Goal: Task Accomplishment & Management: Manage account settings

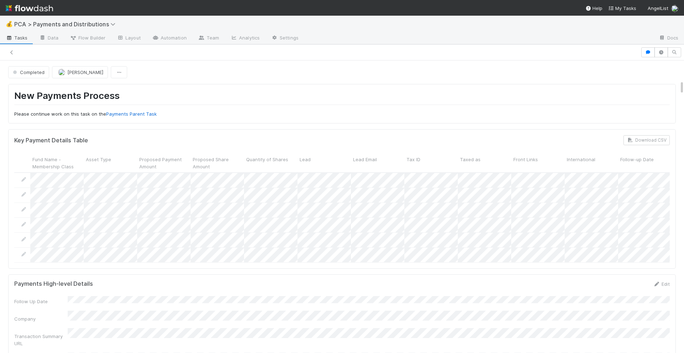
scroll to position [386, 0]
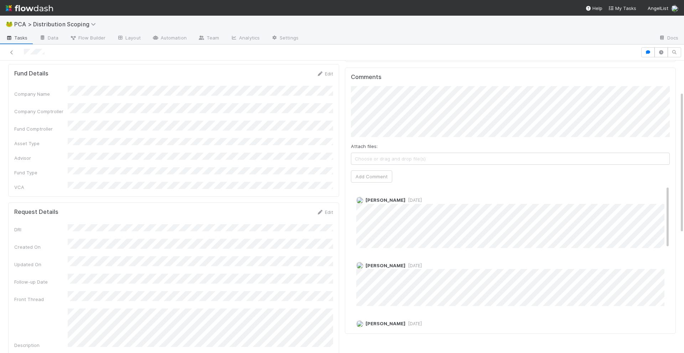
scroll to position [63, 0]
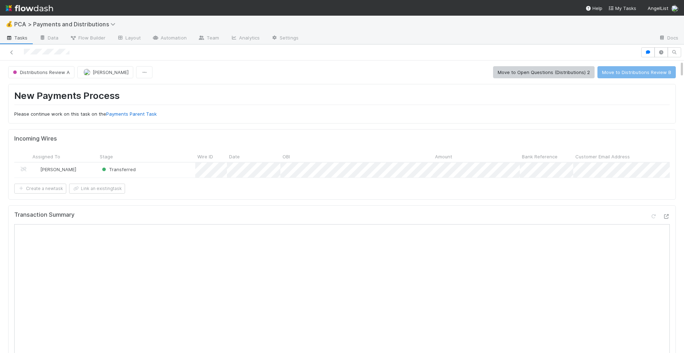
click at [669, 217] on icon at bounding box center [665, 216] width 7 height 5
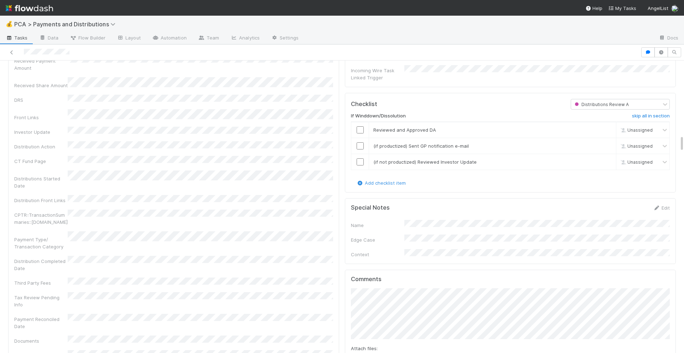
scroll to position [1278, 0]
click at [360, 128] on input "checkbox" at bounding box center [360, 131] width 7 height 7
click at [360, 144] on input "checkbox" at bounding box center [360, 147] width 7 height 7
click at [359, 160] on input "checkbox" at bounding box center [360, 163] width 7 height 7
checkbox input "true"
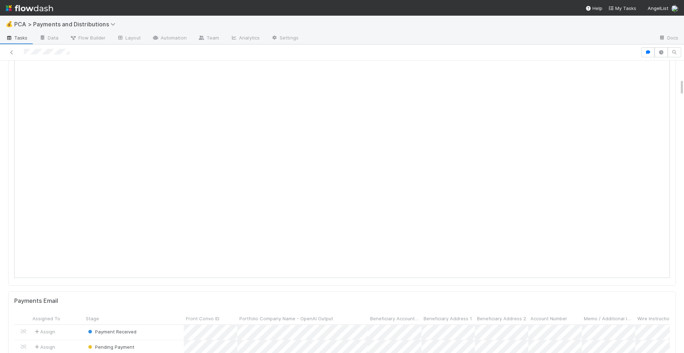
scroll to position [0, 0]
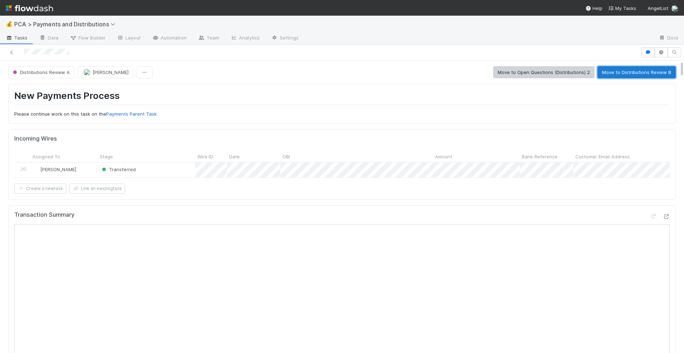
click at [614, 71] on button "Move to Distributions Review B" at bounding box center [636, 72] width 78 height 12
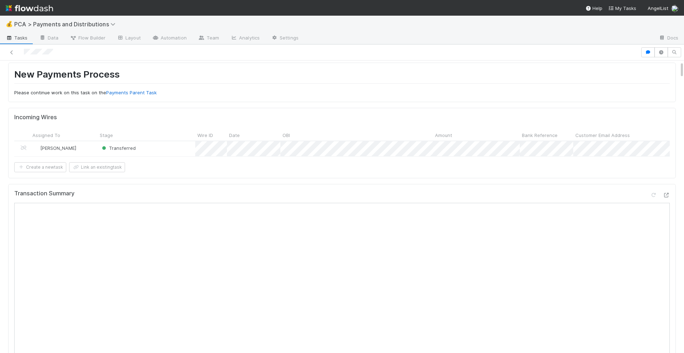
scroll to position [22, 0]
click at [666, 194] on icon at bounding box center [665, 195] width 7 height 5
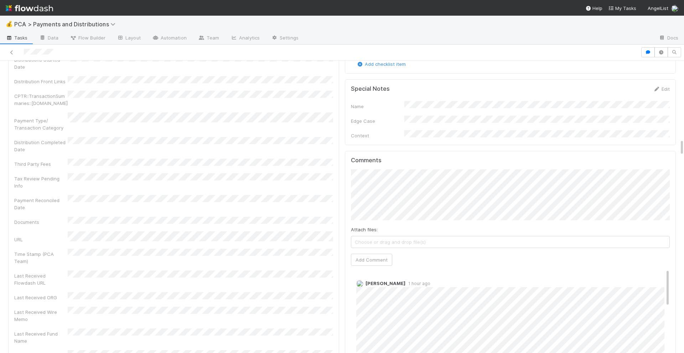
scroll to position [1333, 0]
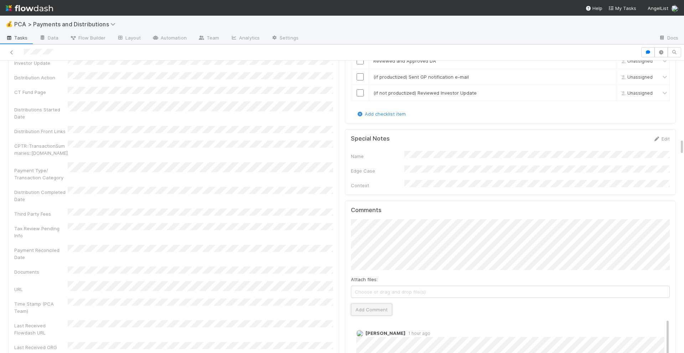
click at [371, 304] on button "Add Comment" at bounding box center [371, 310] width 41 height 12
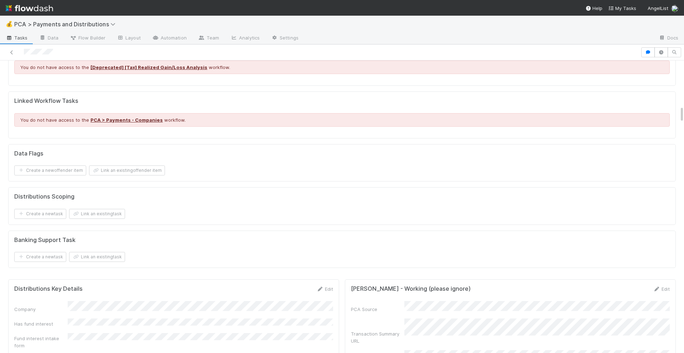
scroll to position [755, 0]
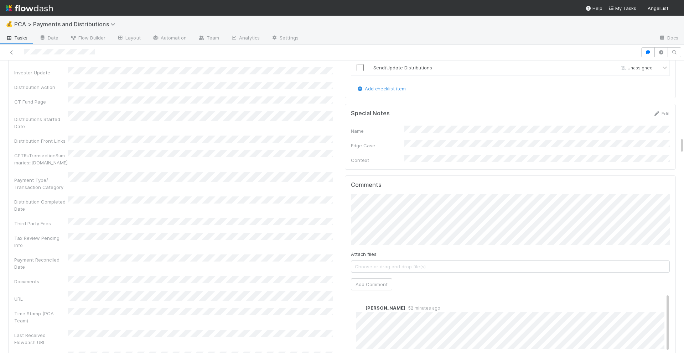
scroll to position [1334, 0]
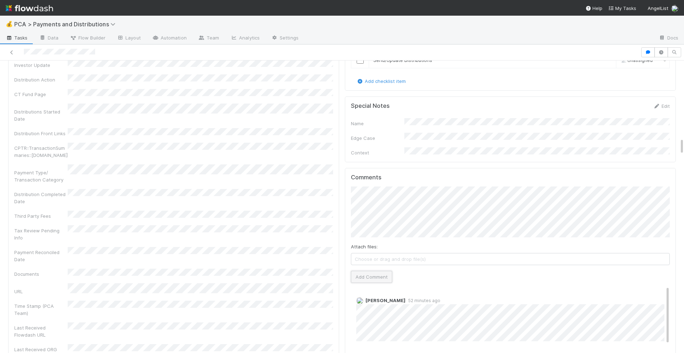
click at [369, 271] on button "Add Comment" at bounding box center [371, 277] width 41 height 12
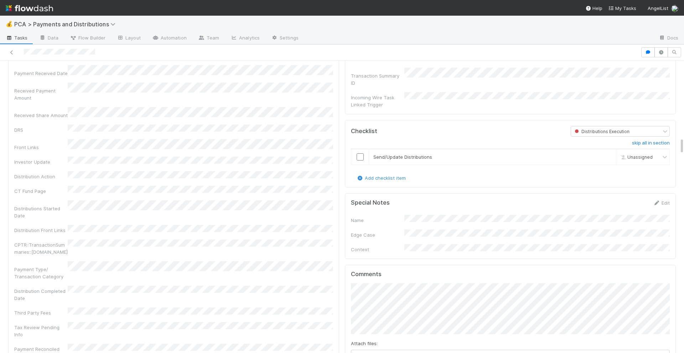
scroll to position [1215, 0]
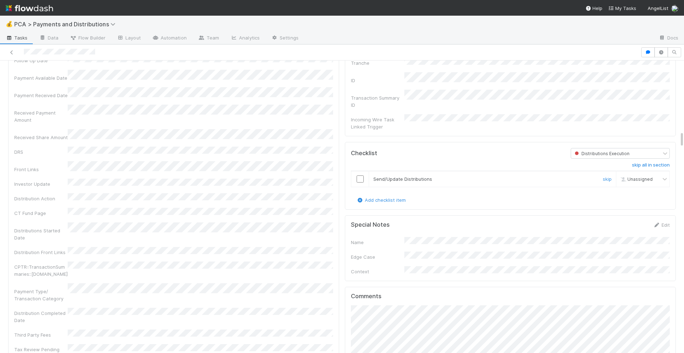
click at [360, 176] on input "checkbox" at bounding box center [360, 179] width 7 height 7
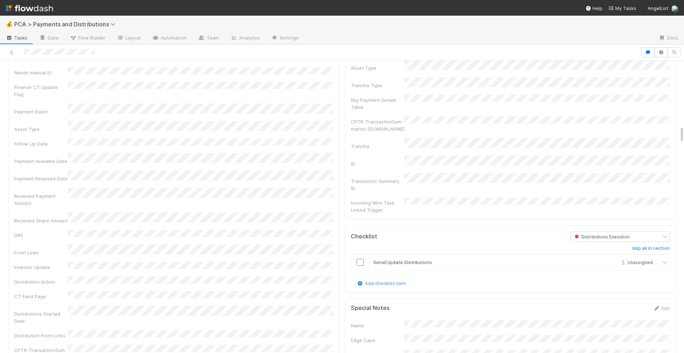
scroll to position [1133, 0]
checkbox input "true"
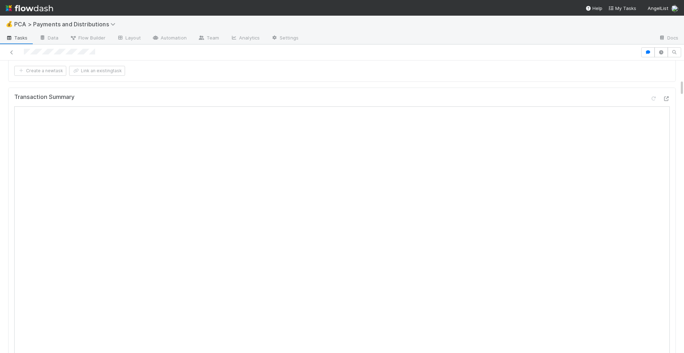
scroll to position [0, 0]
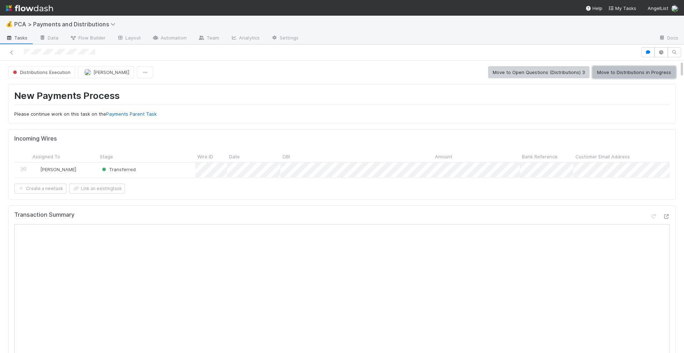
click at [634, 77] on button "Move to Distributions in Progress" at bounding box center [633, 72] width 83 height 12
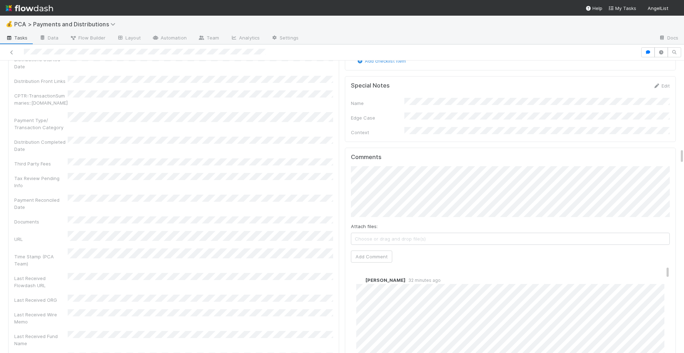
scroll to position [1613, 0]
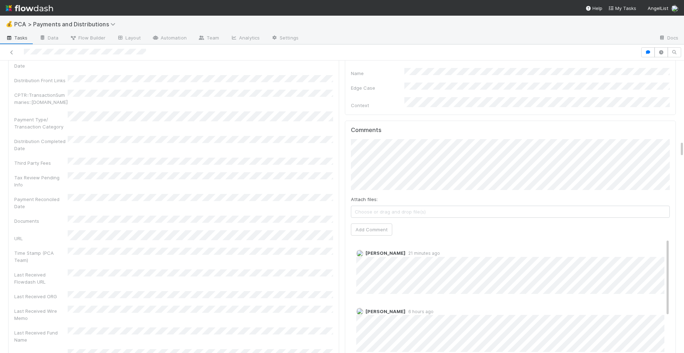
scroll to position [1400, 0]
click at [382, 223] on button "Add Comment" at bounding box center [371, 229] width 41 height 12
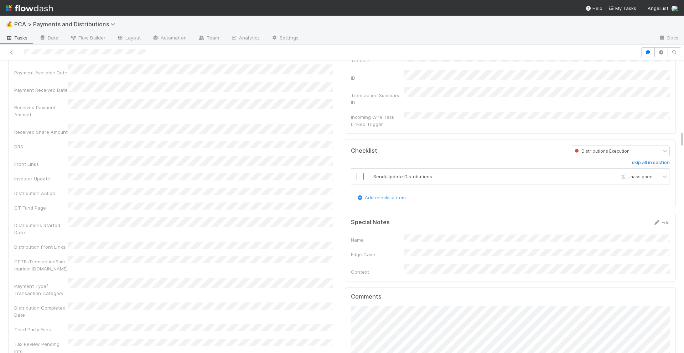
scroll to position [1212, 0]
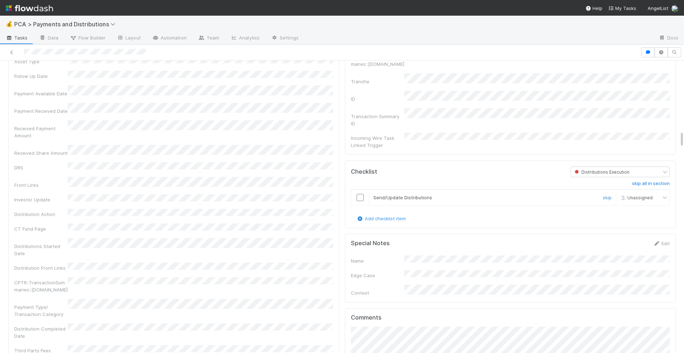
click at [360, 194] on input "checkbox" at bounding box center [360, 197] width 7 height 7
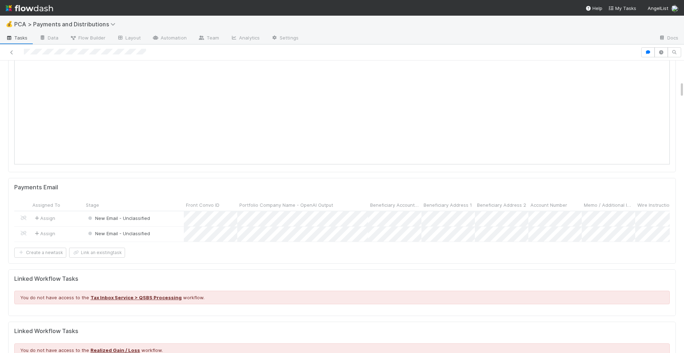
scroll to position [0, 0]
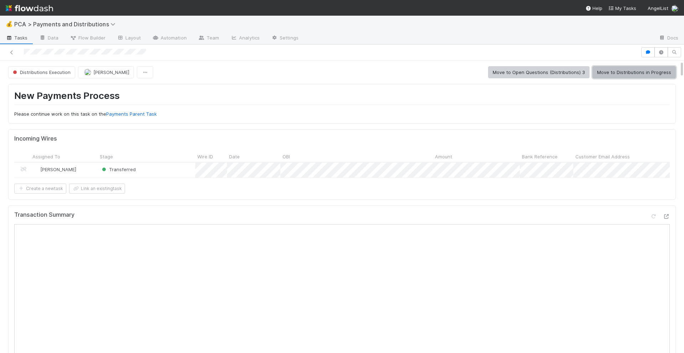
click at [617, 75] on button "Move to Distributions in Progress" at bounding box center [633, 72] width 83 height 12
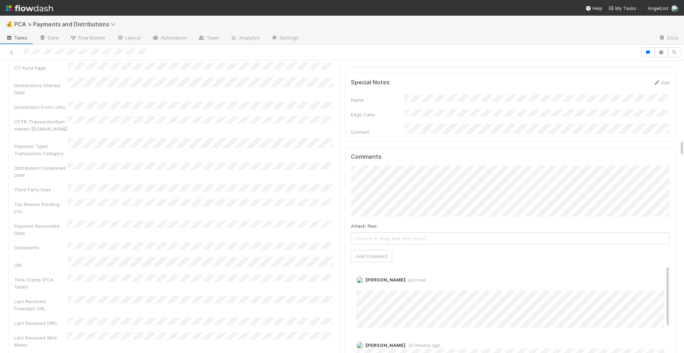
scroll to position [1385, 0]
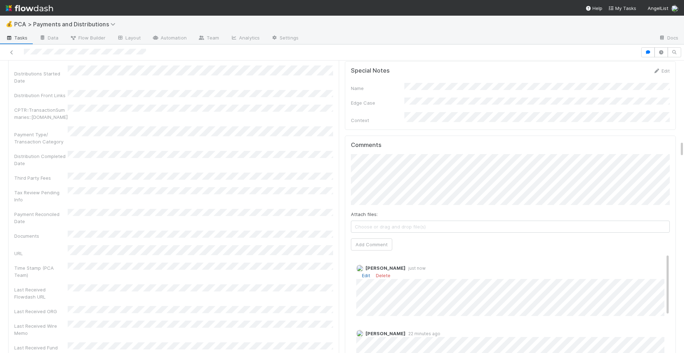
click at [365, 273] on link "Edit" at bounding box center [366, 276] width 8 height 6
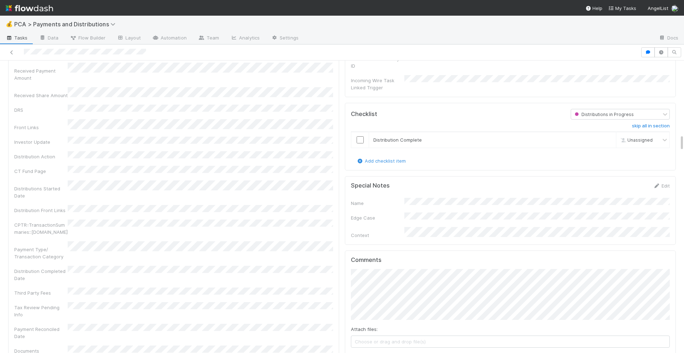
scroll to position [1236, 0]
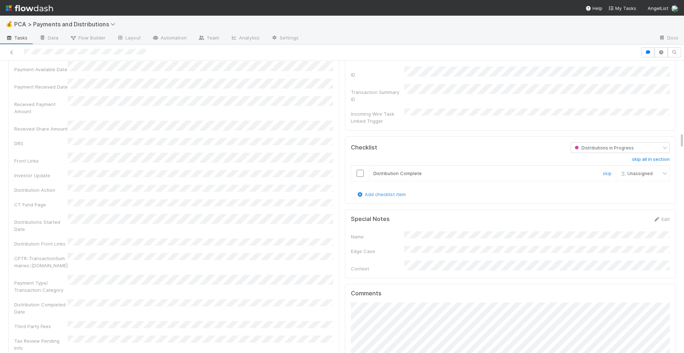
click at [361, 170] on input "checkbox" at bounding box center [360, 173] width 7 height 7
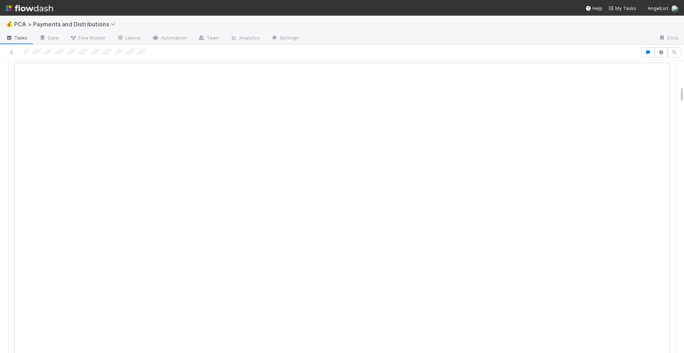
scroll to position [0, 0]
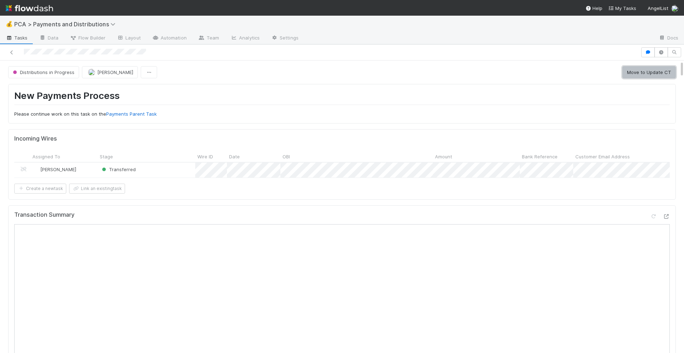
click at [644, 73] on button "Move to Update CT" at bounding box center [648, 72] width 53 height 12
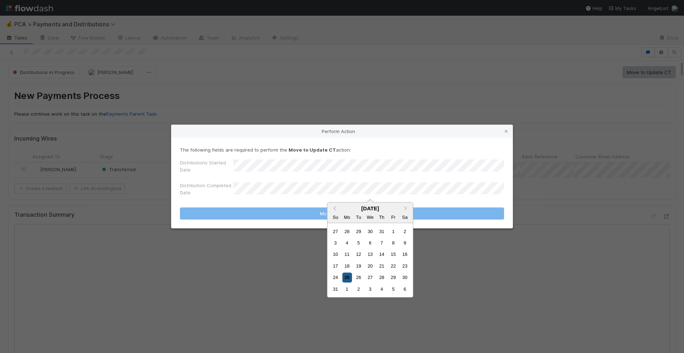
click at [348, 279] on div "25" at bounding box center [347, 278] width 10 height 10
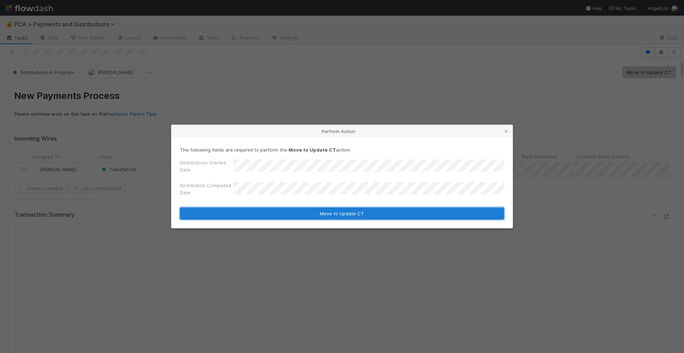
click at [362, 213] on button "Move to Update CT" at bounding box center [342, 214] width 324 height 12
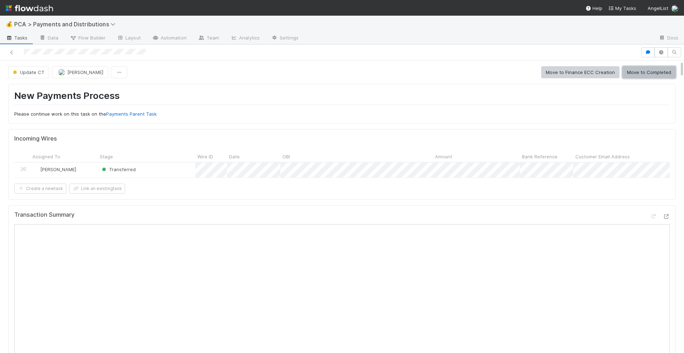
click at [644, 75] on button "Move to Completed" at bounding box center [648, 72] width 53 height 12
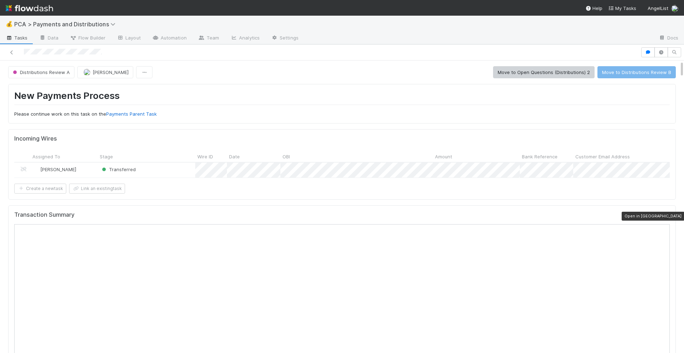
click at [665, 217] on icon at bounding box center [665, 216] width 7 height 5
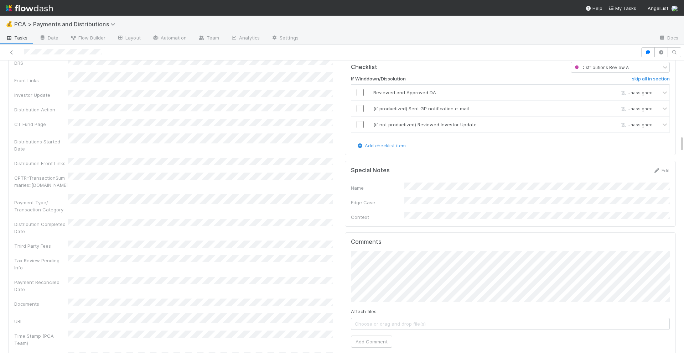
scroll to position [1258, 0]
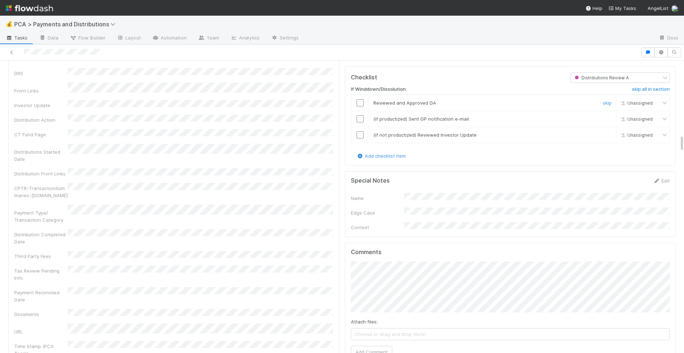
click at [357, 99] on input "checkbox" at bounding box center [360, 102] width 7 height 7
click at [360, 115] on input "checkbox" at bounding box center [360, 118] width 7 height 7
click at [360, 131] on input "checkbox" at bounding box center [360, 134] width 7 height 7
click at [363, 99] on input "checkbox" at bounding box center [360, 102] width 7 height 7
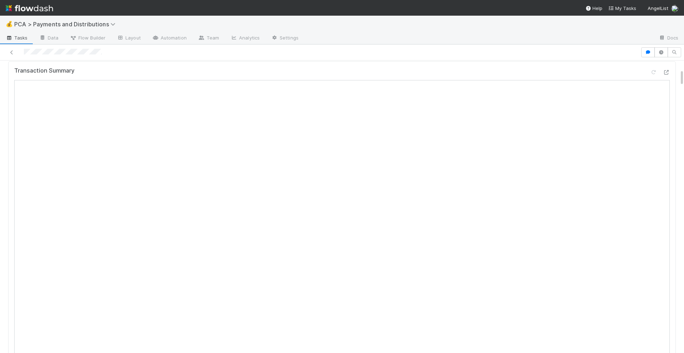
scroll to position [0, 0]
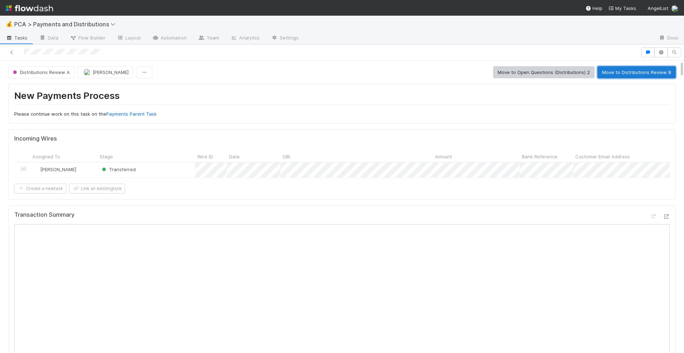
click at [624, 69] on button "Move to Distributions Review B" at bounding box center [636, 72] width 78 height 12
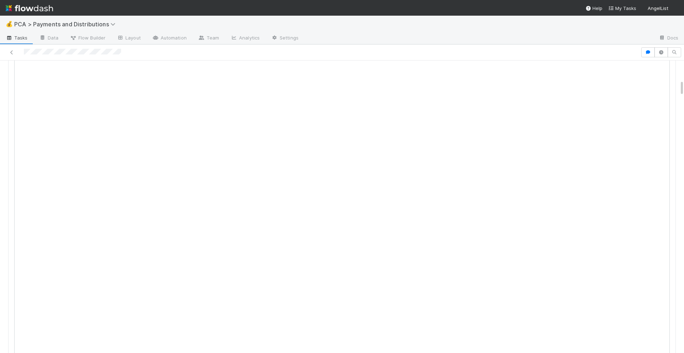
scroll to position [339, 0]
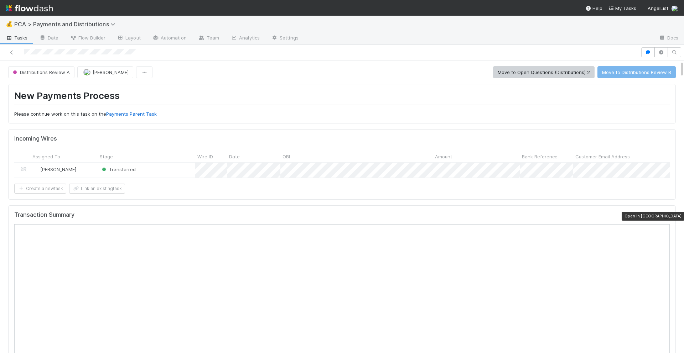
click at [666, 218] on icon at bounding box center [665, 216] width 7 height 5
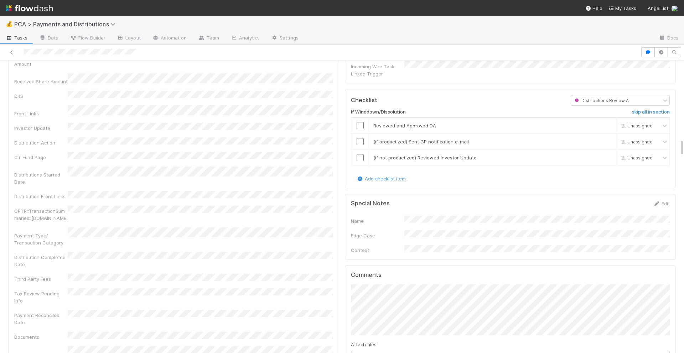
scroll to position [1213, 0]
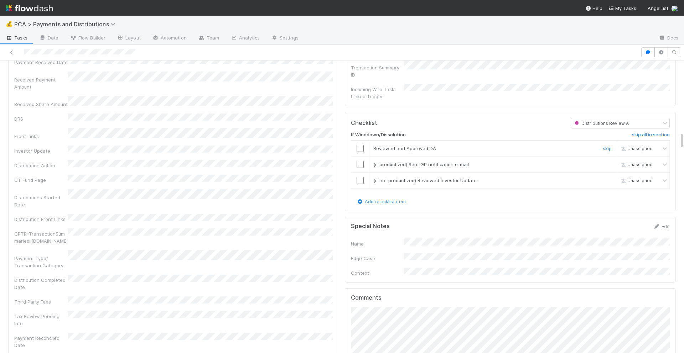
click at [357, 145] on input "checkbox" at bounding box center [360, 148] width 7 height 7
click at [359, 161] on input "checkbox" at bounding box center [360, 164] width 7 height 7
click at [360, 177] on input "checkbox" at bounding box center [360, 180] width 7 height 7
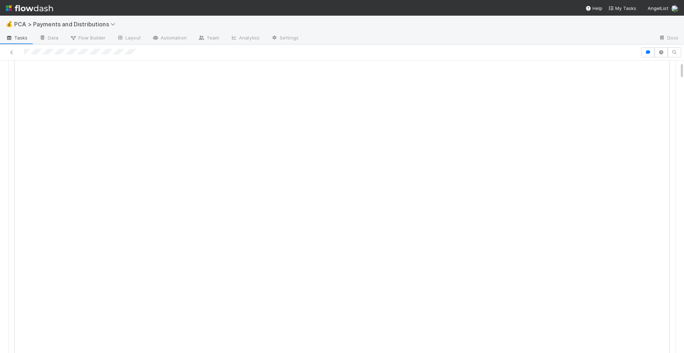
scroll to position [0, 0]
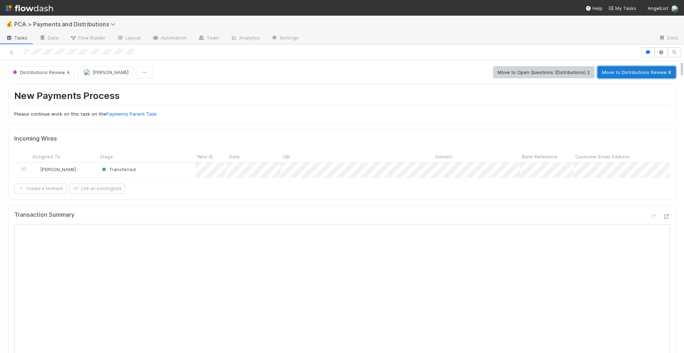
click at [615, 72] on button "Move to Distributions Review B" at bounding box center [636, 72] width 78 height 12
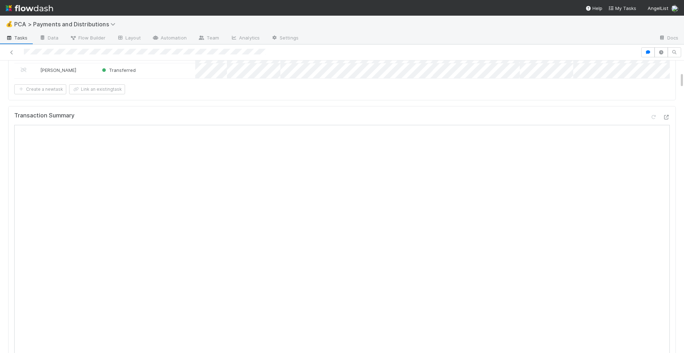
scroll to position [262, 0]
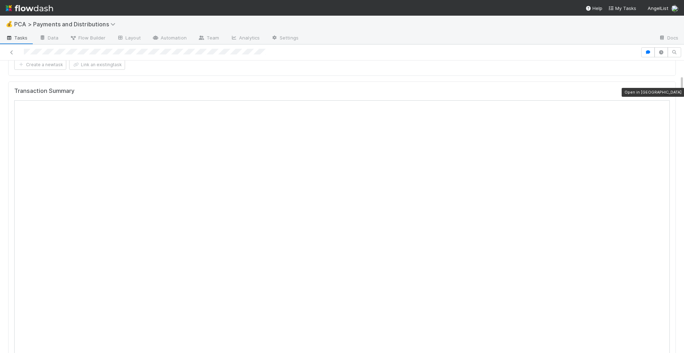
click at [665, 95] on div at bounding box center [665, 92] width 7 height 7
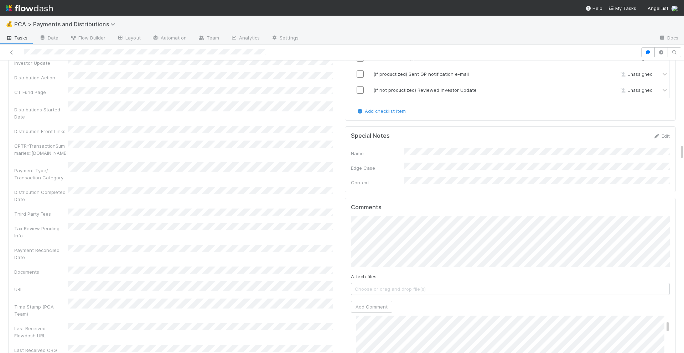
scroll to position [1503, 0]
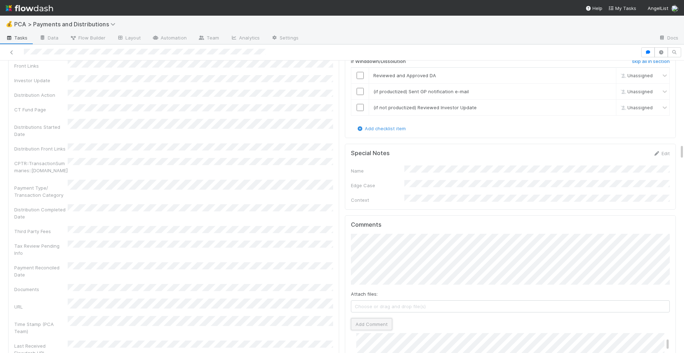
click at [373, 318] on button "Add Comment" at bounding box center [371, 324] width 41 height 12
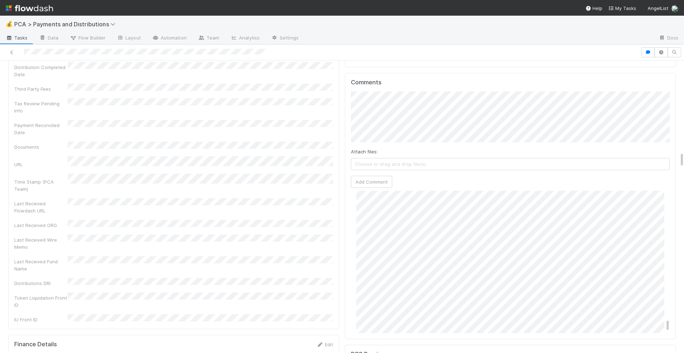
scroll to position [1447, 0]
click at [384, 150] on div "Attach files: Choose or drag and drop file(s) Add Comment" at bounding box center [510, 140] width 319 height 97
click at [383, 176] on button "Add Comment" at bounding box center [371, 182] width 41 height 12
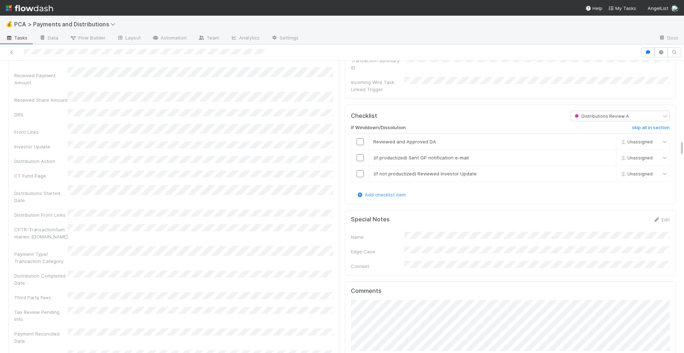
scroll to position [1424, 0]
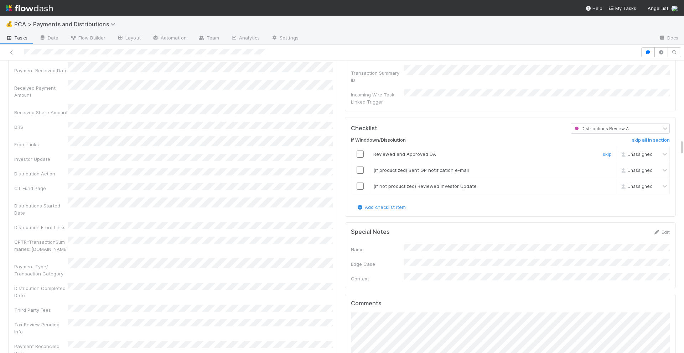
click at [360, 151] on input "checkbox" at bounding box center [360, 154] width 7 height 7
click at [360, 167] on input "checkbox" at bounding box center [360, 170] width 7 height 7
click at [361, 183] on input "checkbox" at bounding box center [360, 186] width 7 height 7
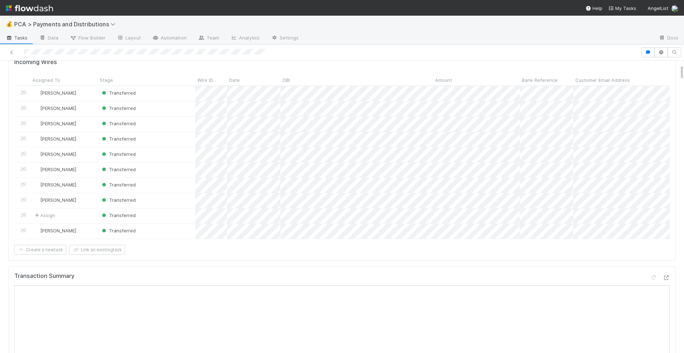
scroll to position [0, 0]
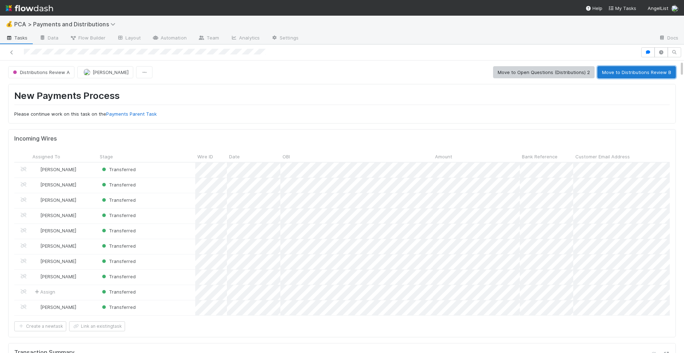
click at [611, 74] on button "Move to Distributions Review B" at bounding box center [636, 72] width 78 height 12
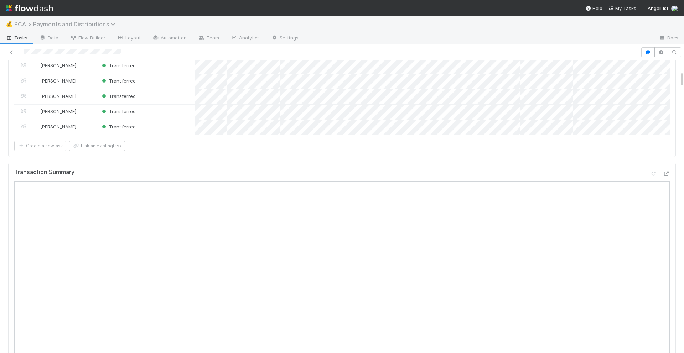
scroll to position [202, 0]
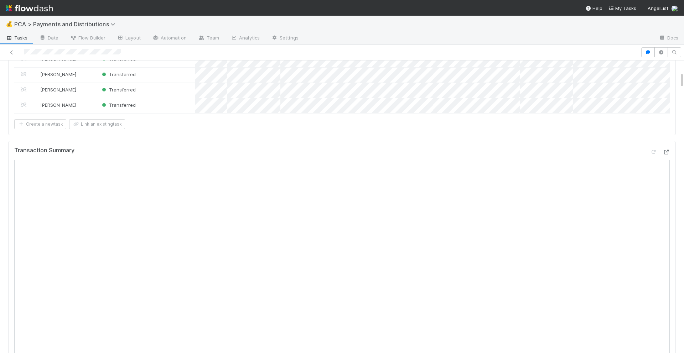
click at [666, 153] on icon at bounding box center [665, 152] width 7 height 5
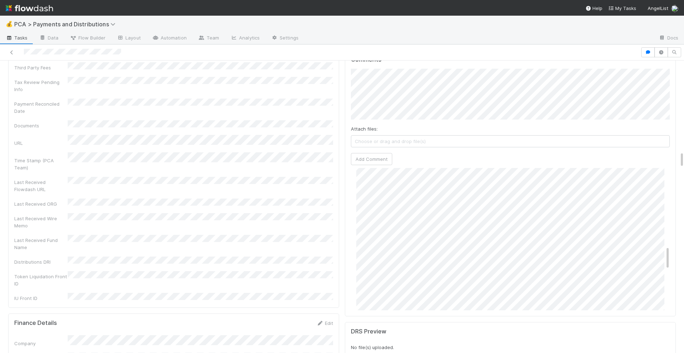
scroll to position [1597, 0]
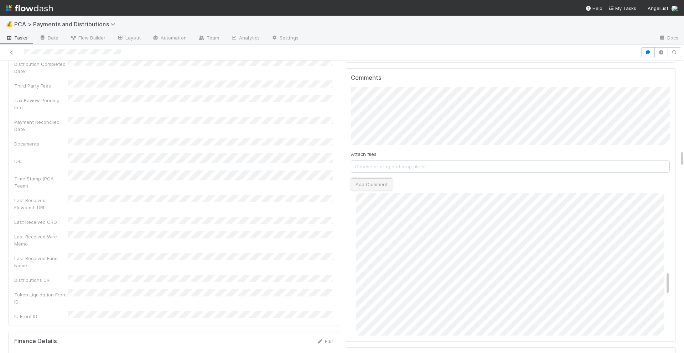
click at [387, 178] on button "Add Comment" at bounding box center [371, 184] width 41 height 12
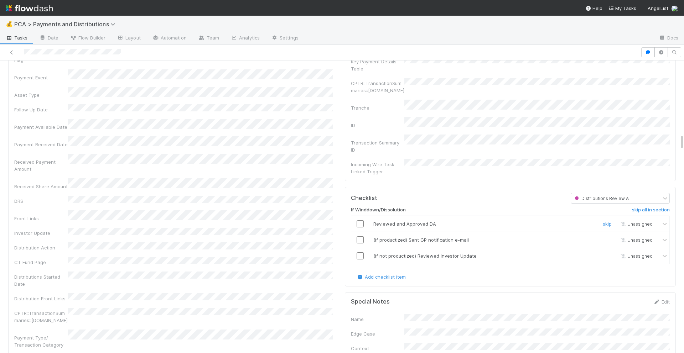
click at [361, 220] on input "checkbox" at bounding box center [360, 223] width 7 height 7
click at [361, 236] on input "checkbox" at bounding box center [360, 239] width 7 height 7
click at [361, 253] on input "checkbox" at bounding box center [360, 256] width 7 height 7
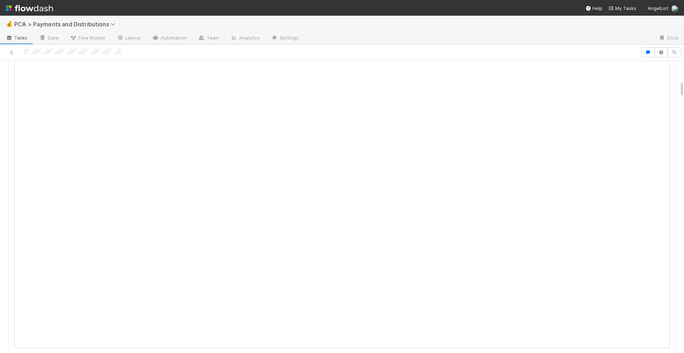
scroll to position [0, 0]
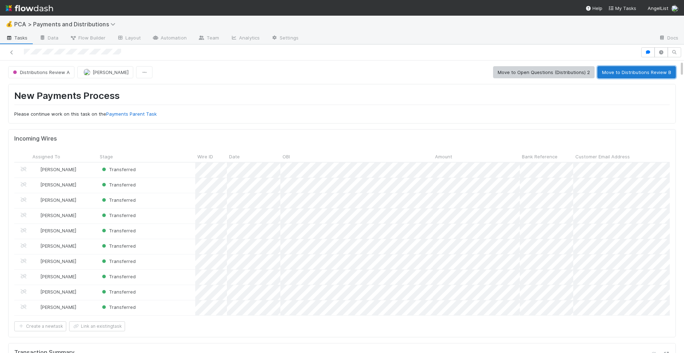
click at [614, 74] on button "Move to Distributions Review B" at bounding box center [636, 72] width 78 height 12
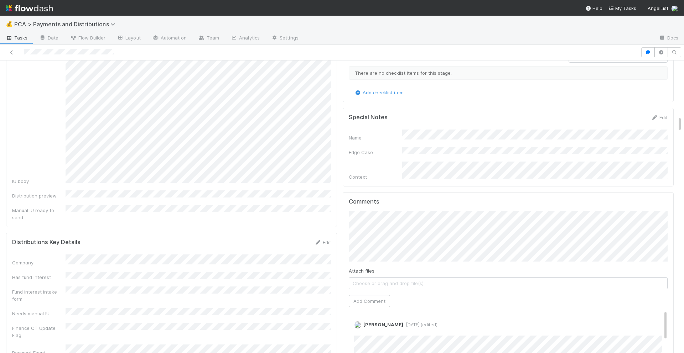
scroll to position [1015, 0]
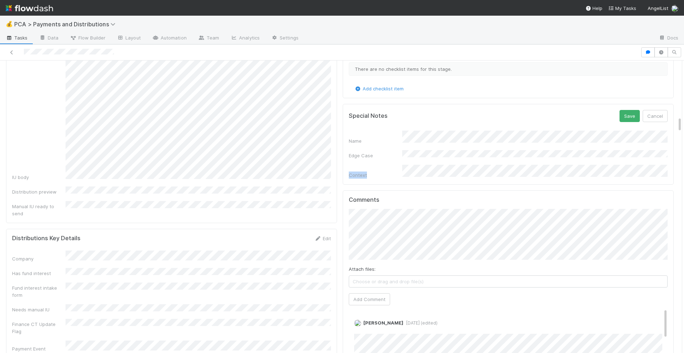
click at [488, 136] on div "Name Edge Case Context" at bounding box center [508, 155] width 319 height 48
click at [659, 110] on button "Cancel" at bounding box center [655, 116] width 25 height 12
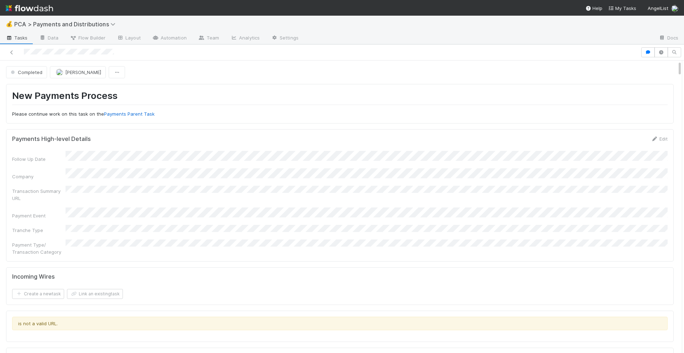
scroll to position [0, 2]
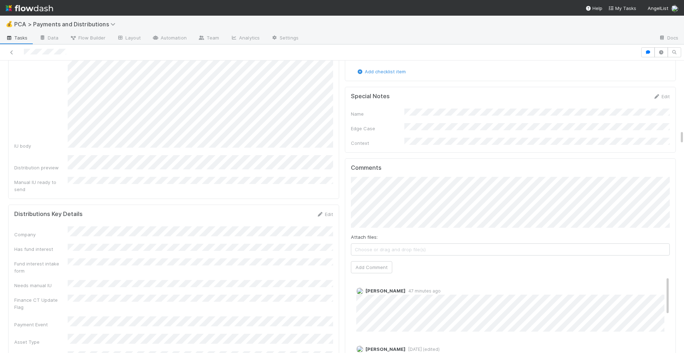
scroll to position [1378, 0]
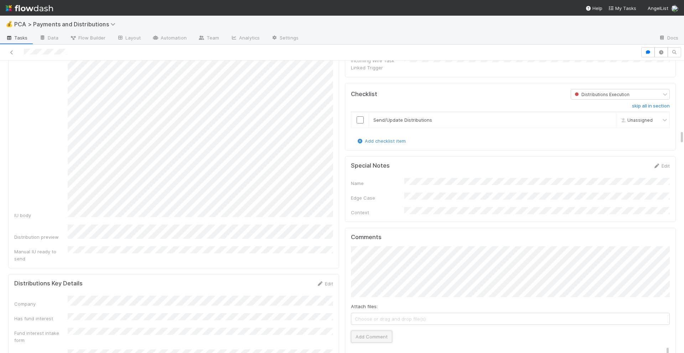
click at [364, 331] on button "Add Comment" at bounding box center [371, 337] width 41 height 12
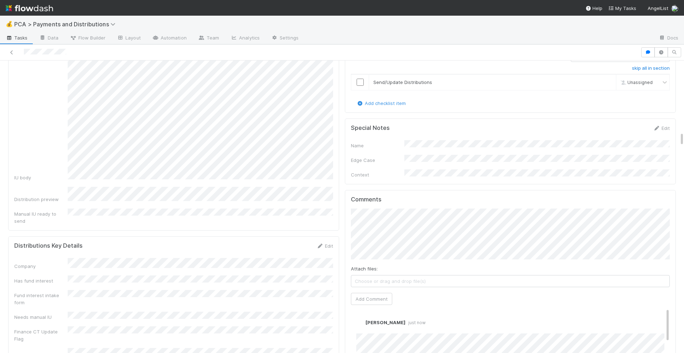
scroll to position [1464, 0]
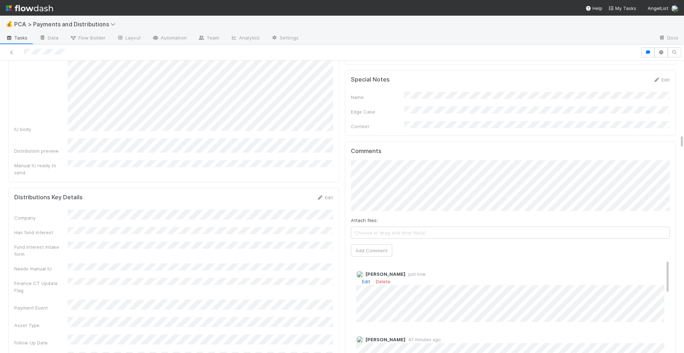
click at [366, 279] on link "Edit" at bounding box center [366, 282] width 8 height 6
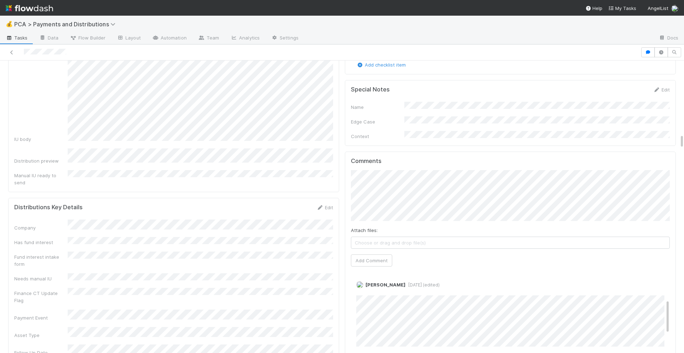
scroll to position [1512, 0]
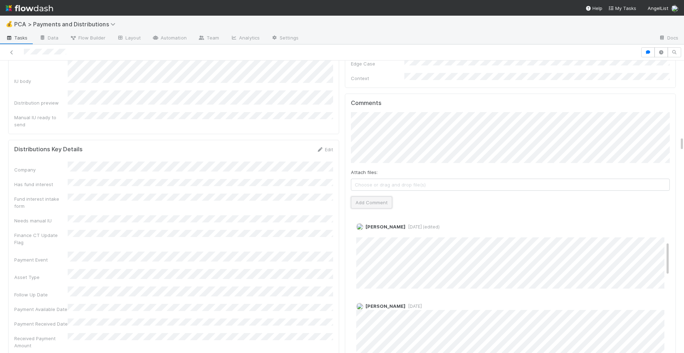
click at [361, 197] on button "Add Comment" at bounding box center [371, 203] width 41 height 12
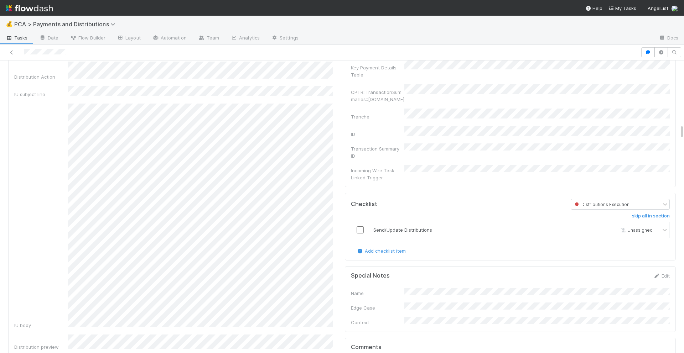
scroll to position [1262, 0]
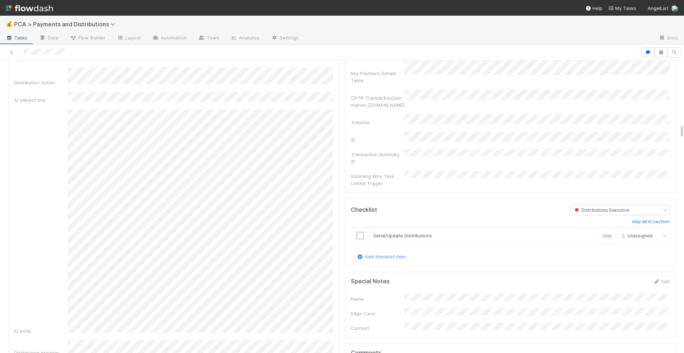
click at [364, 232] on div at bounding box center [359, 235] width 17 height 7
click at [360, 232] on input "checkbox" at bounding box center [360, 235] width 7 height 7
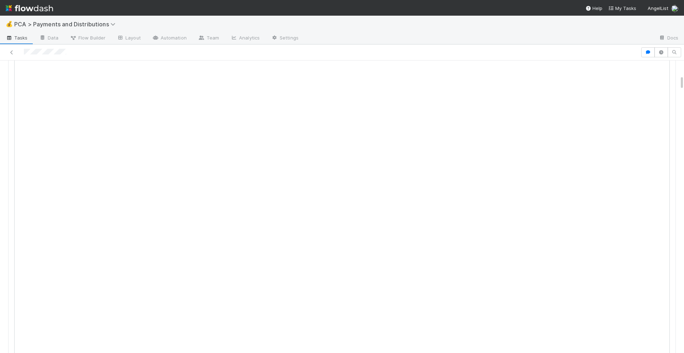
scroll to position [0, 0]
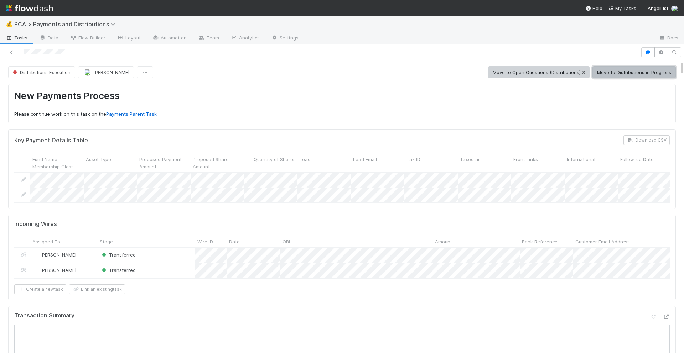
click at [605, 72] on button "Move to Distributions in Progress" at bounding box center [633, 72] width 83 height 12
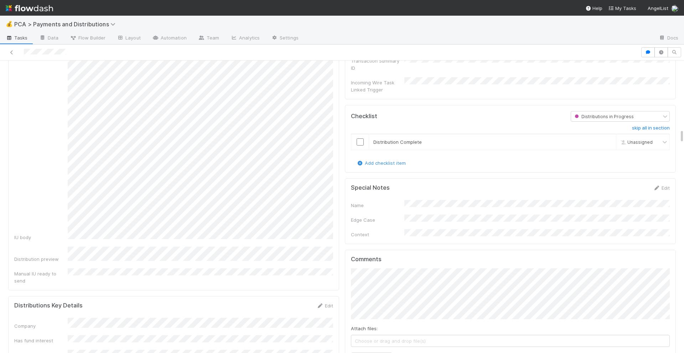
scroll to position [1351, 0]
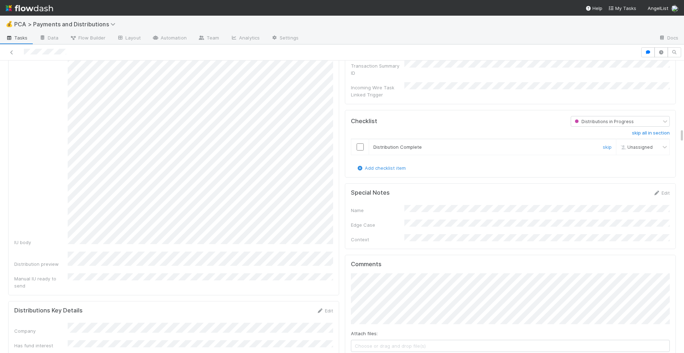
click at [359, 144] on input "checkbox" at bounding box center [360, 147] width 7 height 7
checkbox input "true"
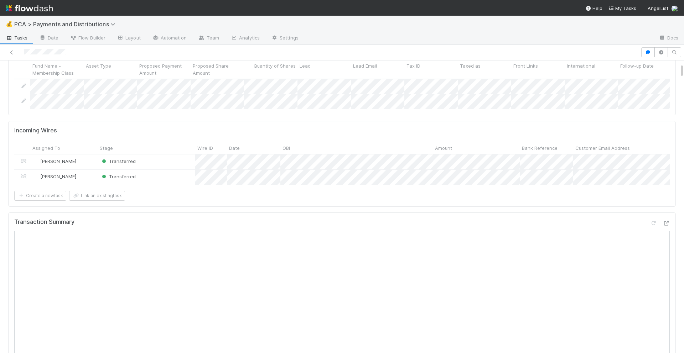
scroll to position [0, 0]
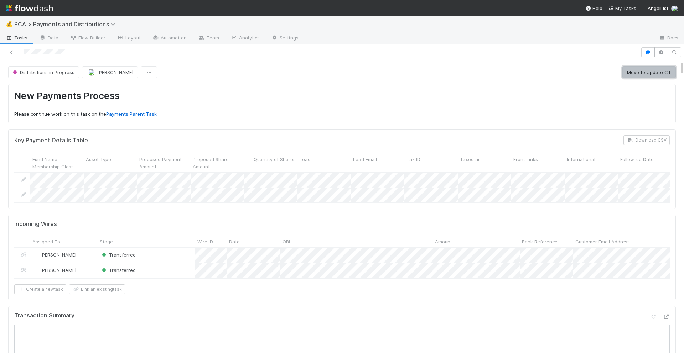
click at [642, 76] on button "Move to Update CT" at bounding box center [648, 72] width 53 height 12
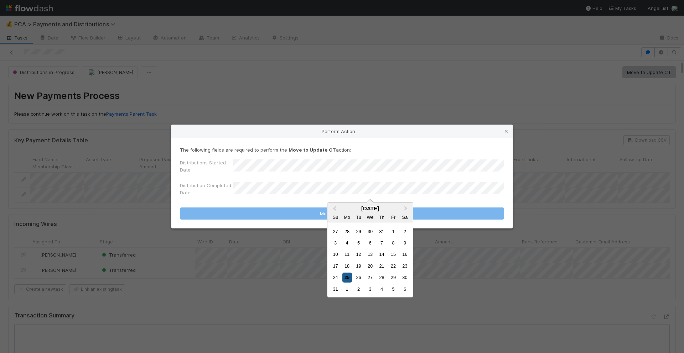
click at [347, 275] on div "25" at bounding box center [347, 278] width 10 height 10
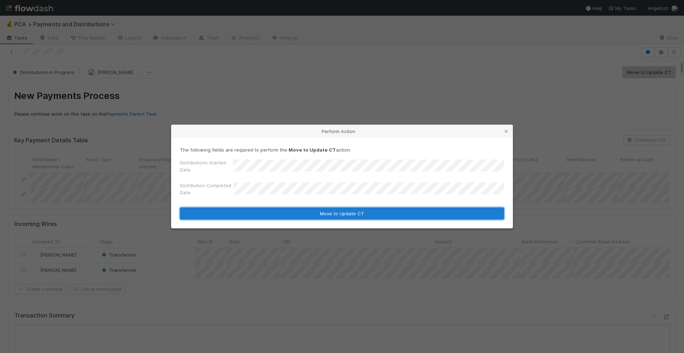
click at [349, 212] on button "Move to Update CT" at bounding box center [342, 214] width 324 height 12
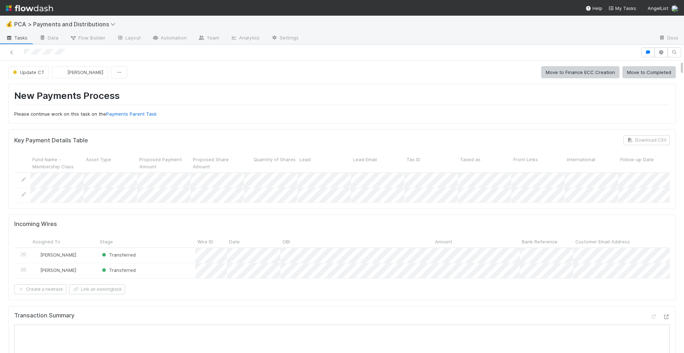
scroll to position [498, 0]
click at [610, 71] on button "Move to Finance ECC Creation" at bounding box center [580, 72] width 78 height 12
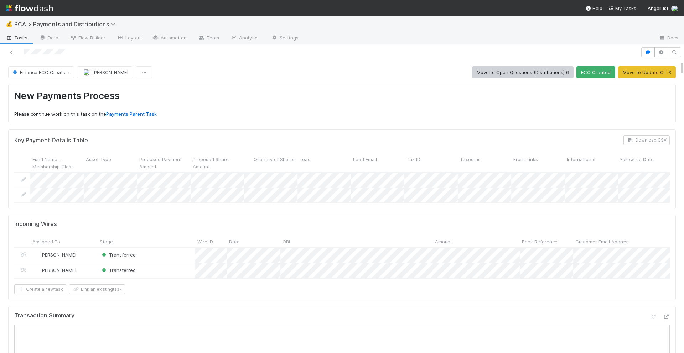
scroll to position [480, 0]
click at [115, 71] on span "David Bodell" at bounding box center [110, 72] width 36 height 6
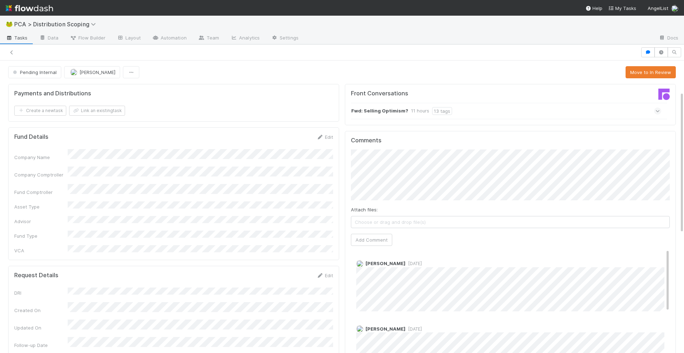
scroll to position [63, 0]
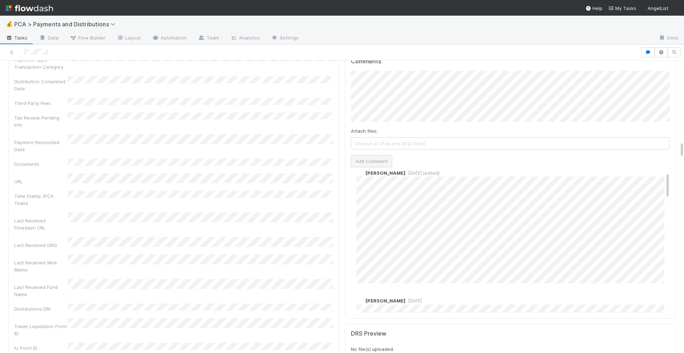
scroll to position [11, 0]
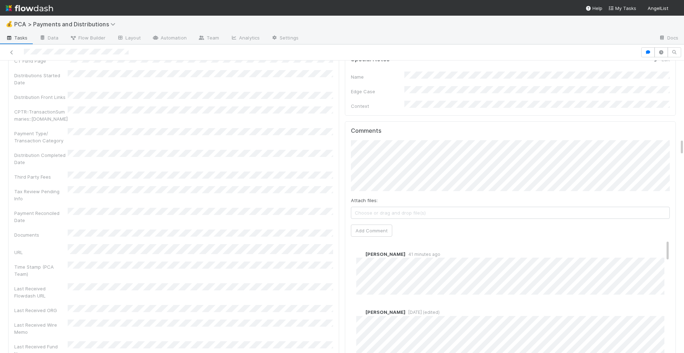
scroll to position [1352, 0]
click at [363, 223] on button "Add Comment" at bounding box center [371, 229] width 41 height 12
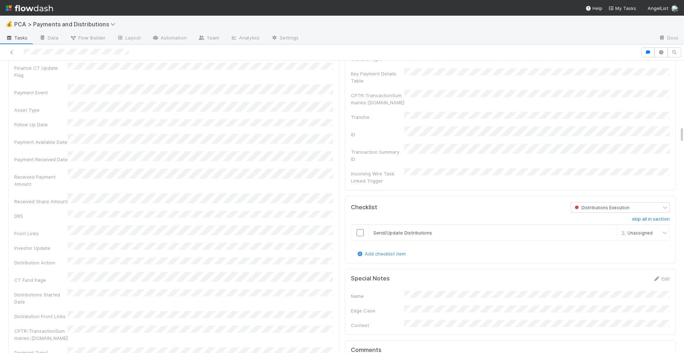
scroll to position [1134, 0]
click at [360, 227] on input "checkbox" at bounding box center [360, 230] width 7 height 7
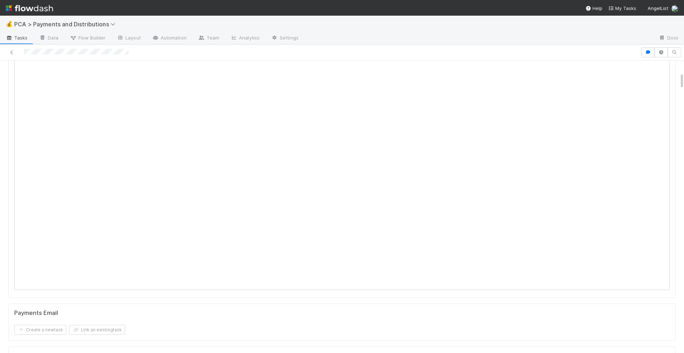
scroll to position [0, 0]
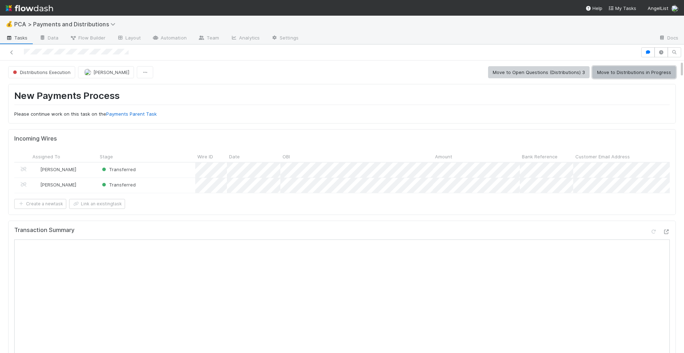
click at [620, 71] on button "Move to Distributions in Progress" at bounding box center [633, 72] width 83 height 12
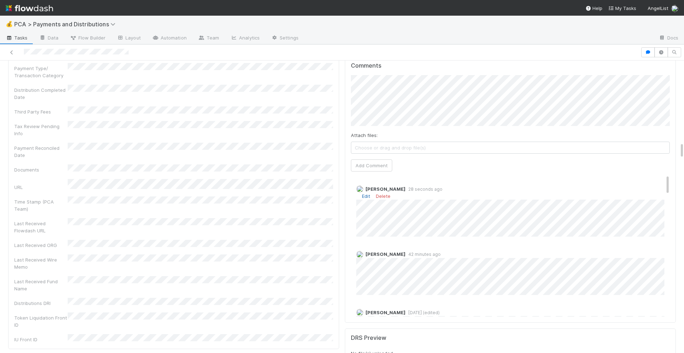
click at [365, 193] on link "Edit" at bounding box center [366, 196] width 8 height 6
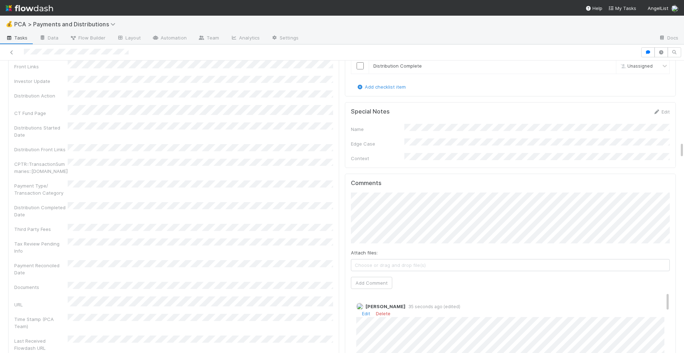
scroll to position [1225, 0]
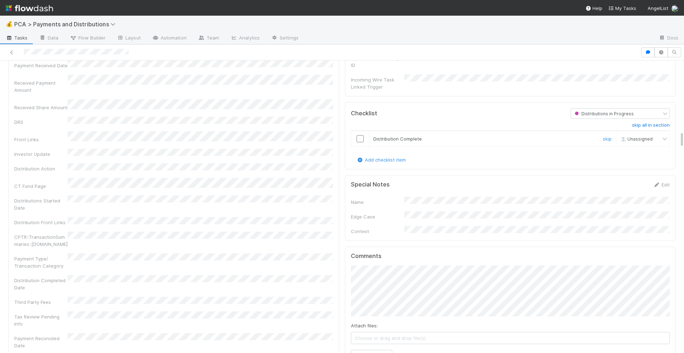
click at [360, 135] on input "checkbox" at bounding box center [360, 138] width 7 height 7
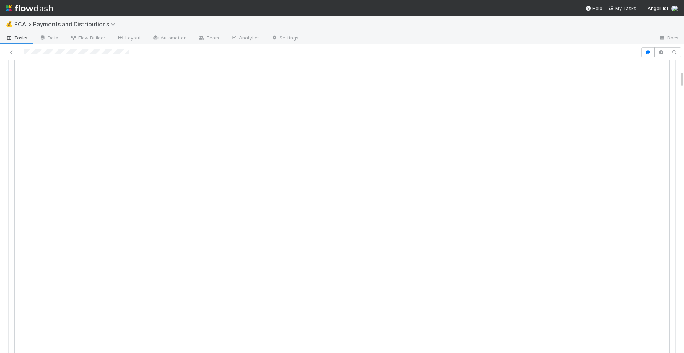
scroll to position [0, 0]
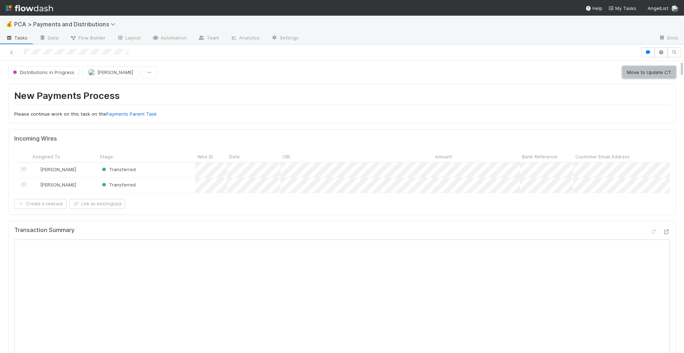
click at [674, 73] on button "Move to Update CT" at bounding box center [648, 72] width 53 height 12
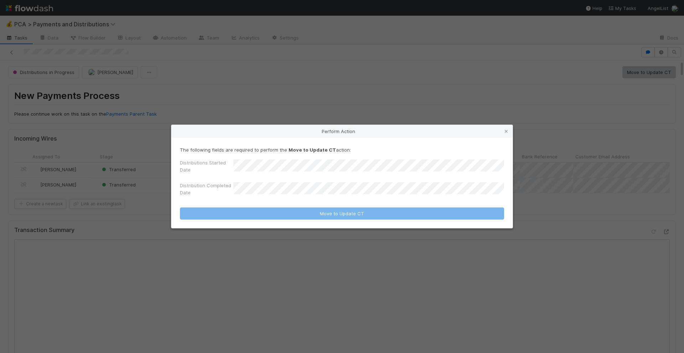
click at [379, 115] on div "Perform Action The following fields are required to perform the Move to Update …" at bounding box center [342, 176] width 684 height 353
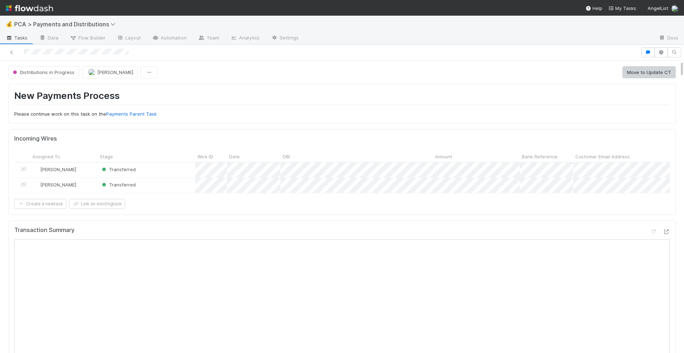
click at [660, 74] on button "Move to Update CT" at bounding box center [648, 72] width 53 height 12
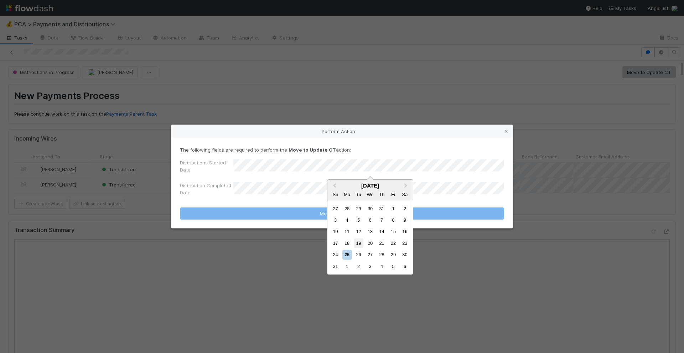
click at [360, 241] on div "19" at bounding box center [359, 244] width 10 height 10
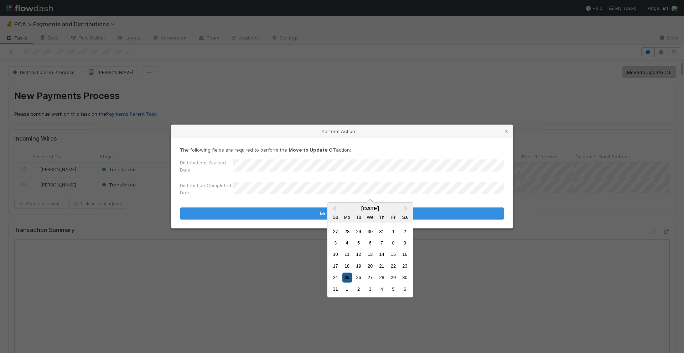
click at [348, 280] on div "25" at bounding box center [347, 278] width 10 height 10
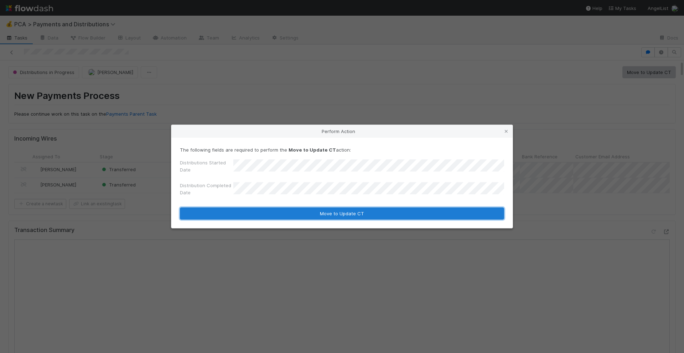
click at [377, 217] on button "Move to Update CT" at bounding box center [342, 214] width 324 height 12
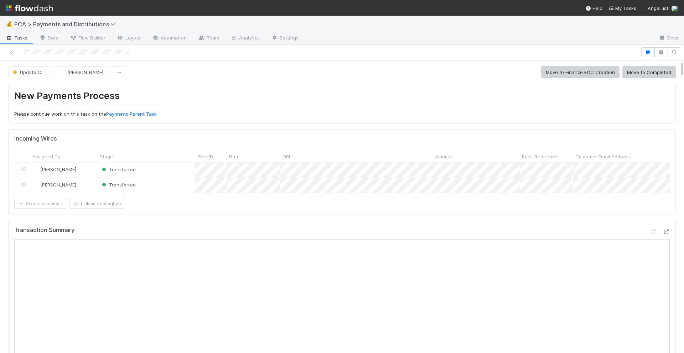
scroll to position [593, 0]
click at [650, 75] on button "Move to Completed" at bounding box center [648, 72] width 53 height 12
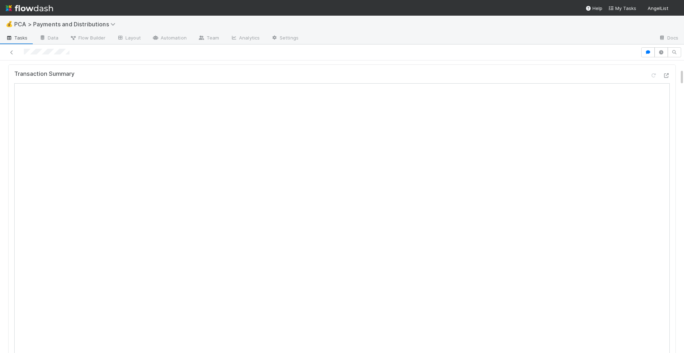
scroll to position [133, 0]
click at [661, 84] on div at bounding box center [660, 85] width 20 height 10
click at [665, 84] on icon at bounding box center [665, 83] width 7 height 5
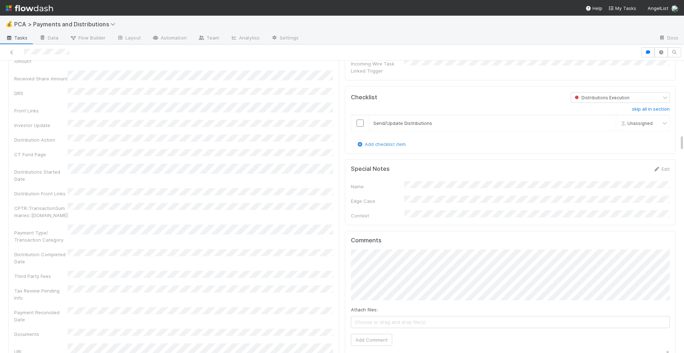
scroll to position [1398, 0]
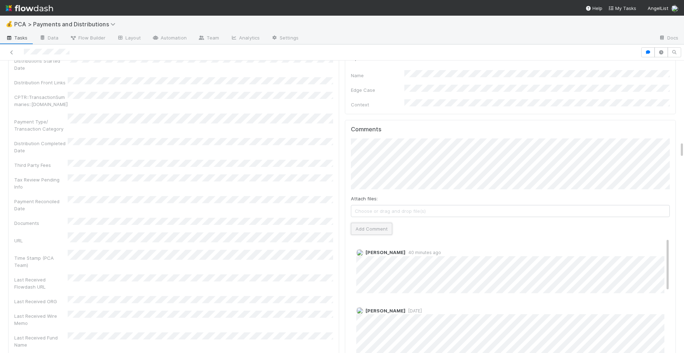
click at [378, 223] on button "Add Comment" at bounding box center [371, 229] width 41 height 12
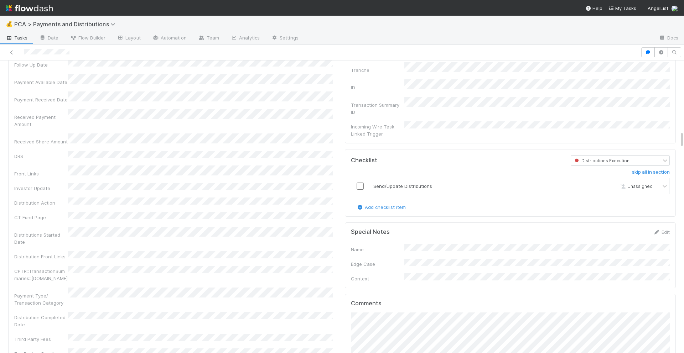
scroll to position [1218, 0]
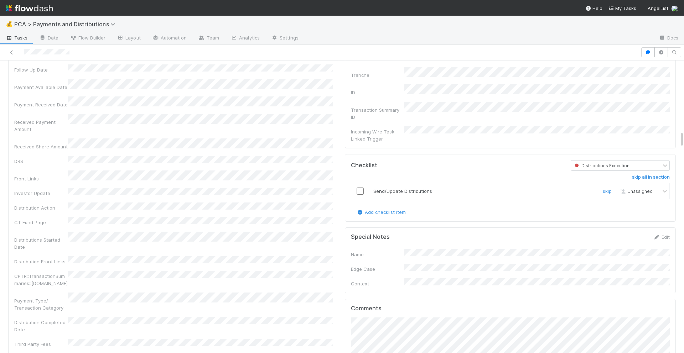
click at [363, 188] on input "checkbox" at bounding box center [360, 191] width 7 height 7
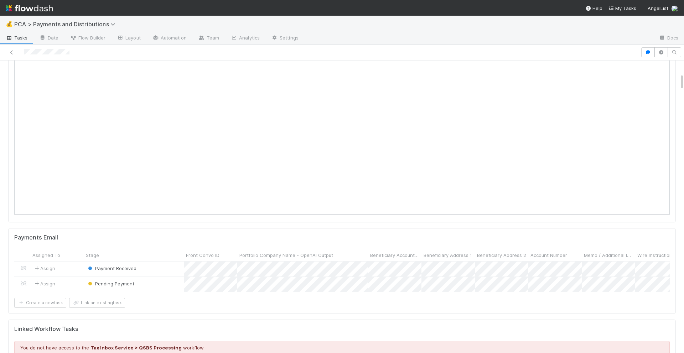
scroll to position [0, 0]
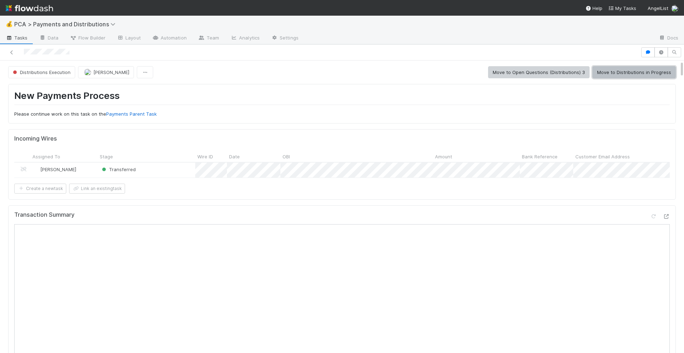
click at [625, 77] on button "Move to Distributions in Progress" at bounding box center [633, 72] width 83 height 12
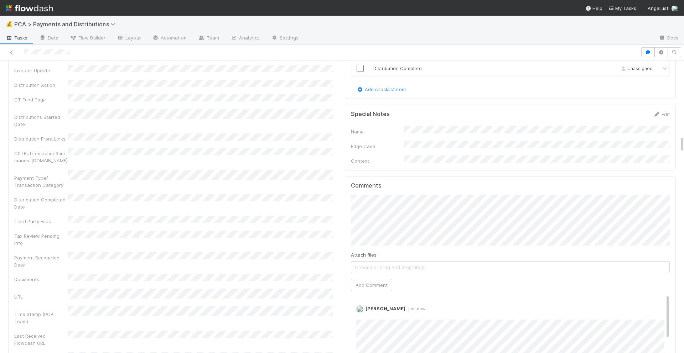
scroll to position [1280, 0]
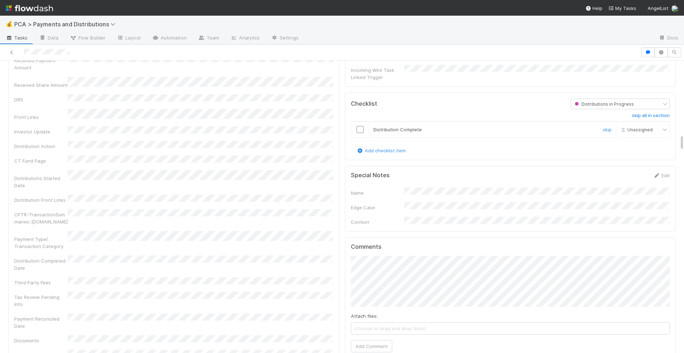
click at [359, 126] on input "checkbox" at bounding box center [360, 129] width 7 height 7
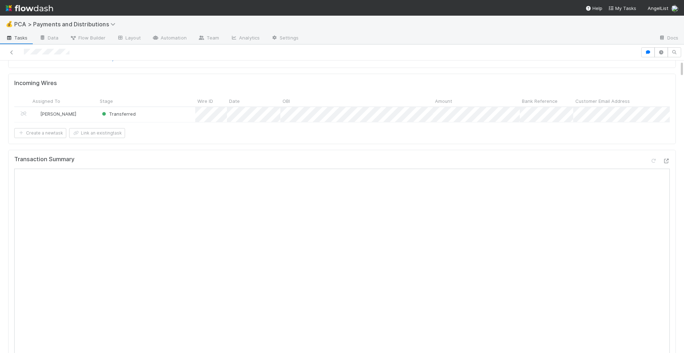
scroll to position [0, 0]
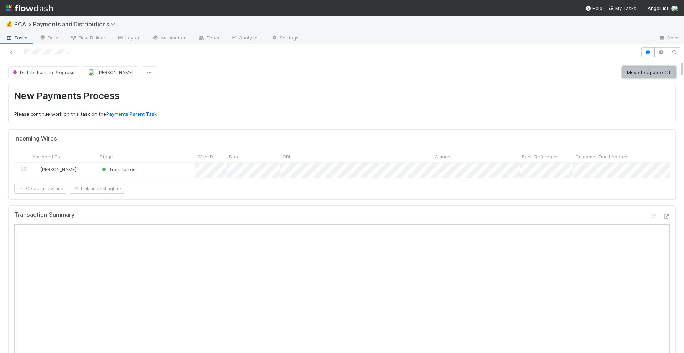
click at [641, 76] on button "Move to Update CT" at bounding box center [648, 72] width 53 height 12
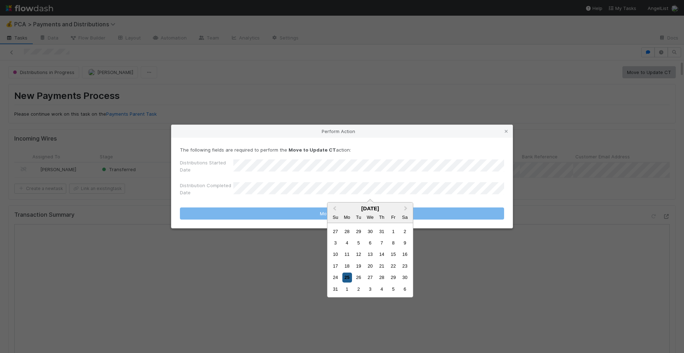
click at [346, 275] on div "25" at bounding box center [347, 278] width 10 height 10
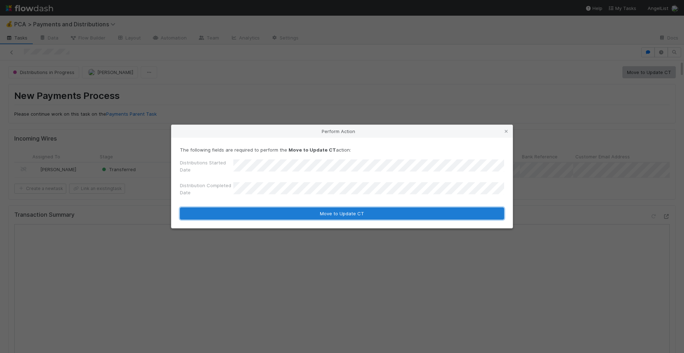
click at [346, 210] on button "Move to Update CT" at bounding box center [342, 214] width 324 height 12
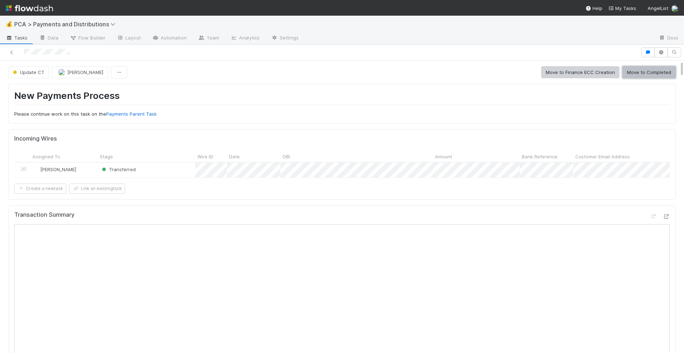
click at [640, 71] on button "Move to Completed" at bounding box center [648, 72] width 53 height 12
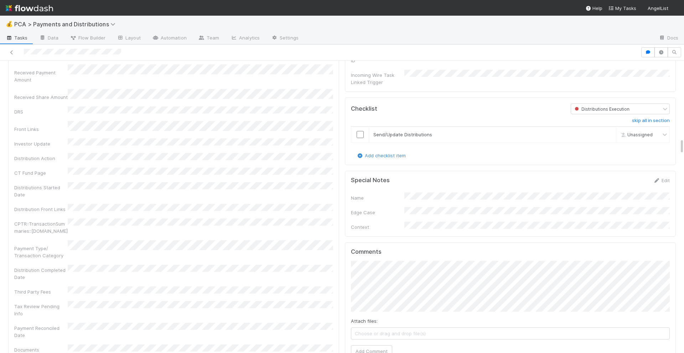
scroll to position [1400, 0]
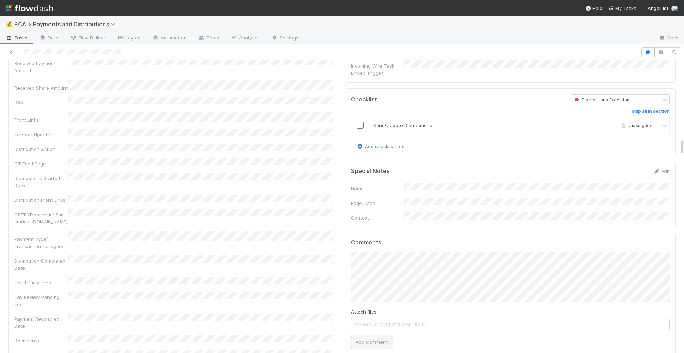
click at [357, 336] on button "Add Comment" at bounding box center [371, 342] width 41 height 12
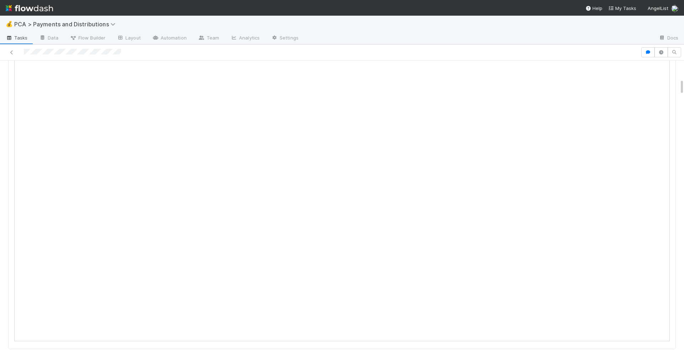
scroll to position [0, 0]
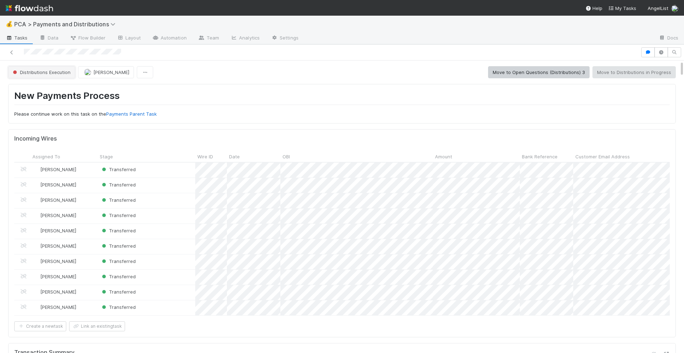
click at [55, 69] on button "Distributions Execution" at bounding box center [41, 72] width 67 height 12
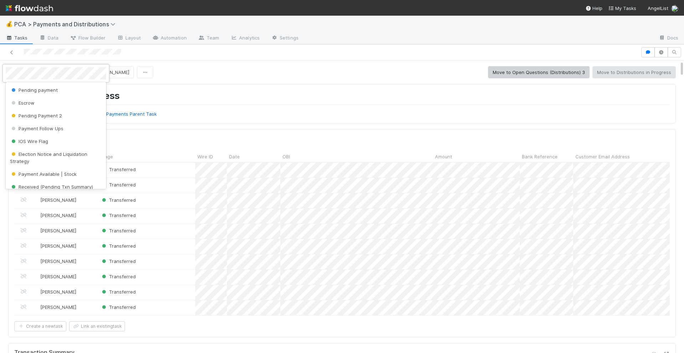
scroll to position [98, 0]
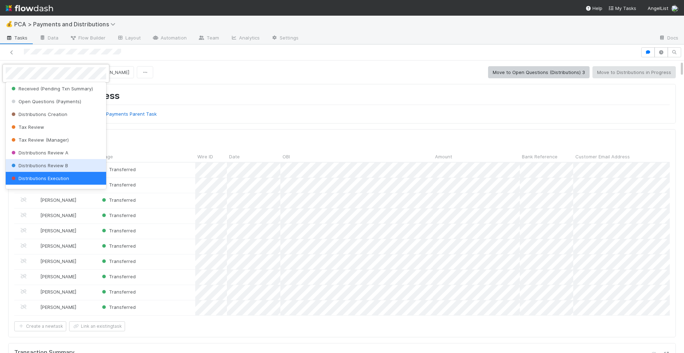
click at [43, 166] on span "Distributions Review B" at bounding box center [39, 166] width 58 height 6
